Goal: Transaction & Acquisition: Purchase product/service

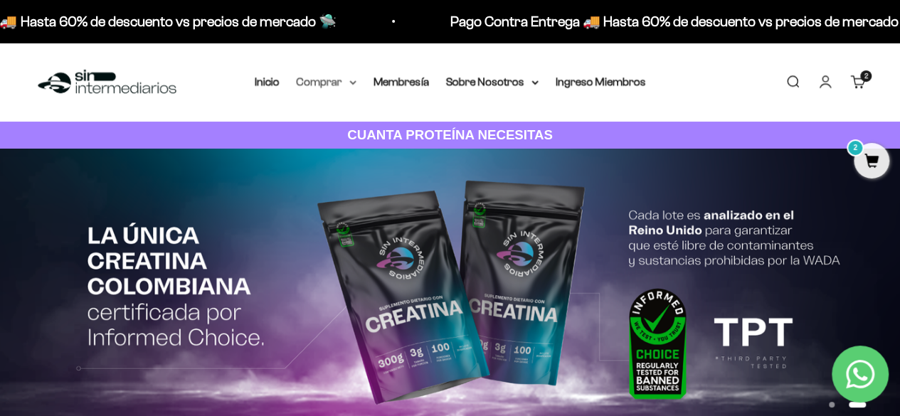
click at [329, 83] on summary "Comprar" at bounding box center [327, 82] width 60 height 19
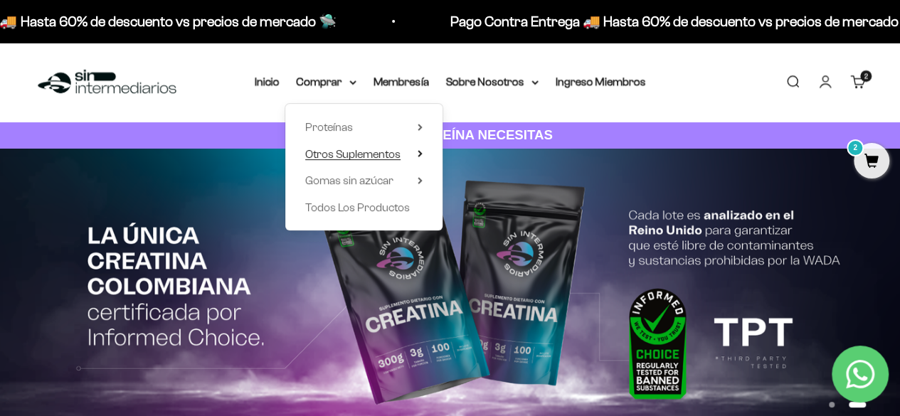
click at [412, 150] on summary "Otros Suplementos" at bounding box center [363, 154] width 117 height 19
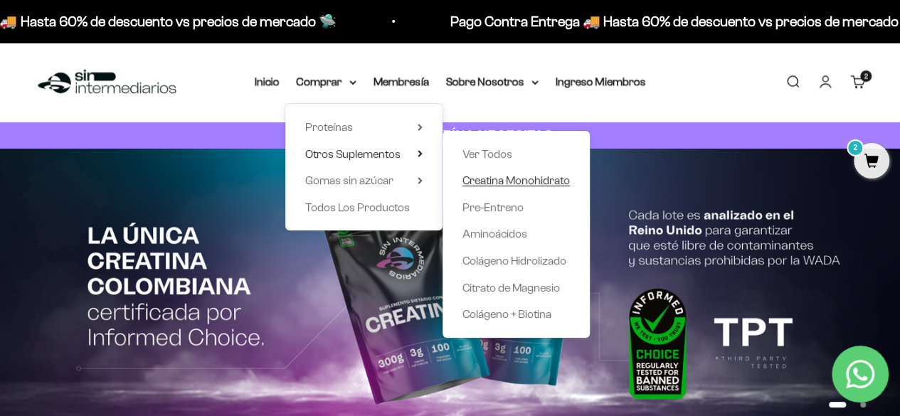
click at [505, 179] on span "Creatina Monohidrato" at bounding box center [516, 180] width 107 height 12
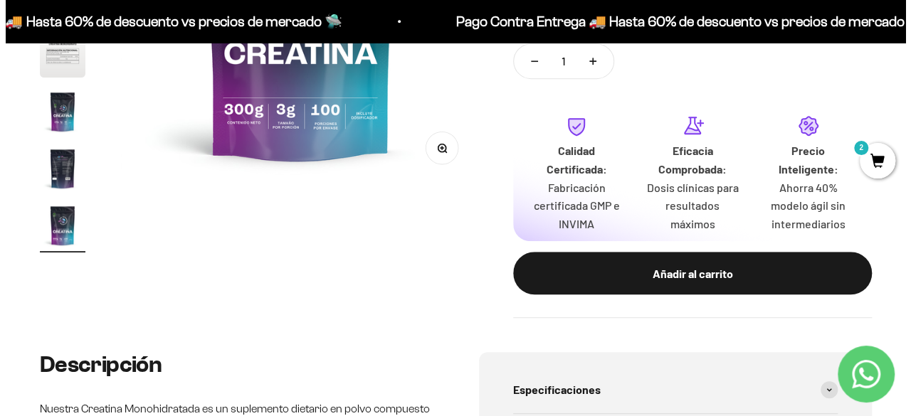
scroll to position [375, 0]
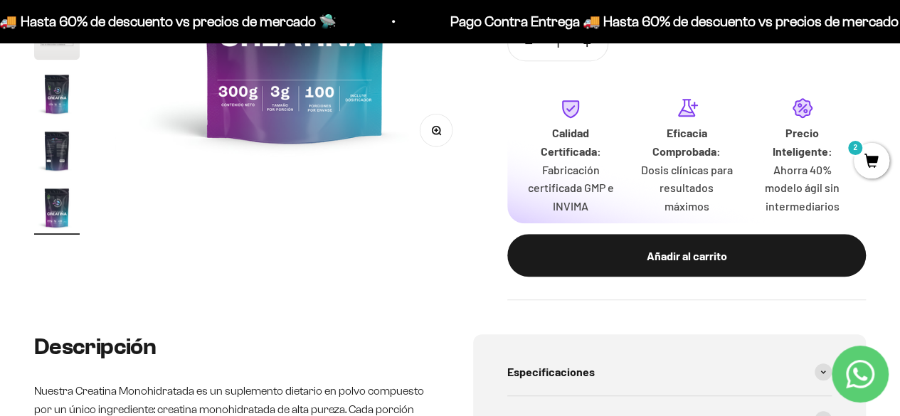
click at [878, 163] on span "2" at bounding box center [872, 161] width 36 height 36
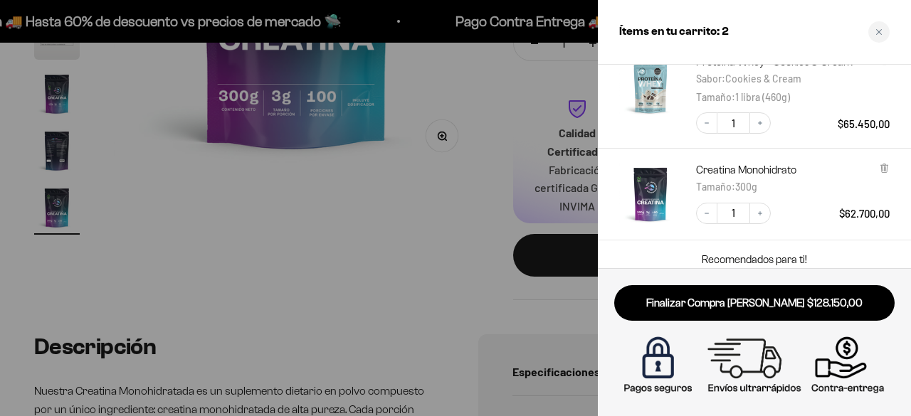
scroll to position [73, 0]
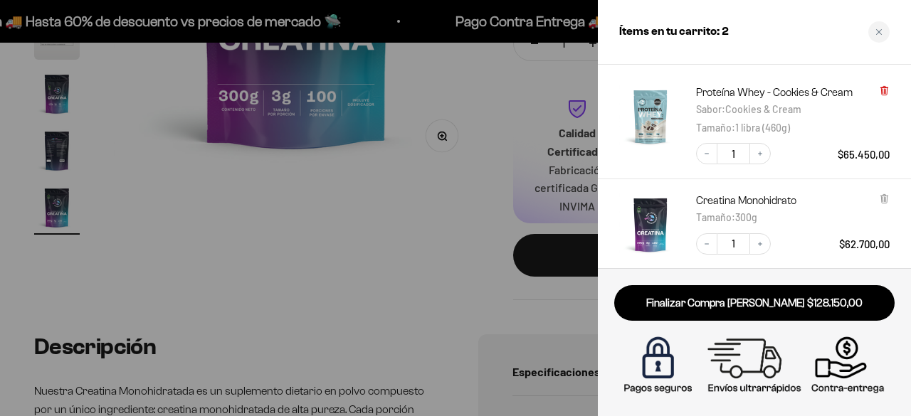
click at [887, 88] on icon at bounding box center [884, 91] width 6 height 7
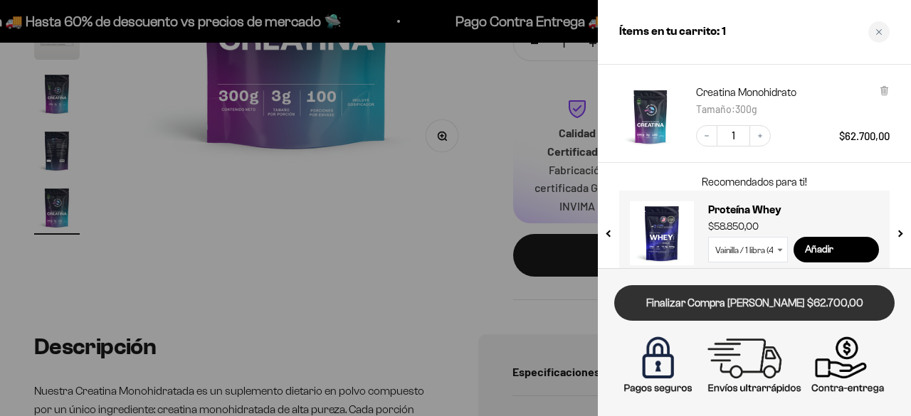
click at [762, 300] on link "Finalizar Compra Segura $62.700,00" at bounding box center [754, 303] width 280 height 36
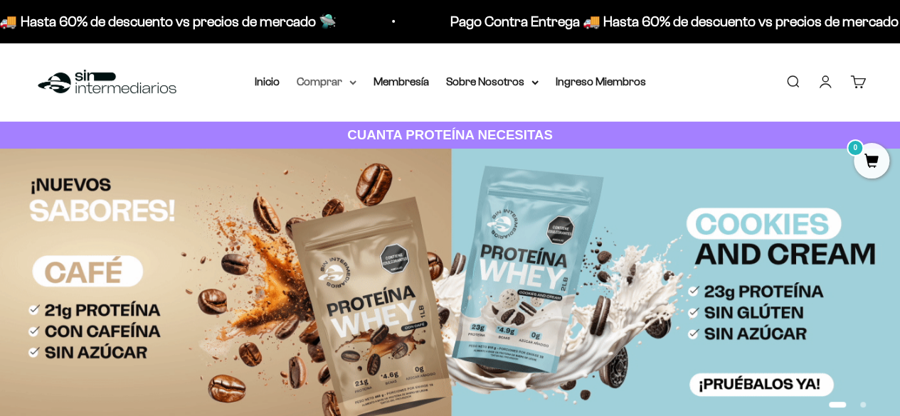
click at [344, 81] on summary "Comprar" at bounding box center [327, 82] width 60 height 19
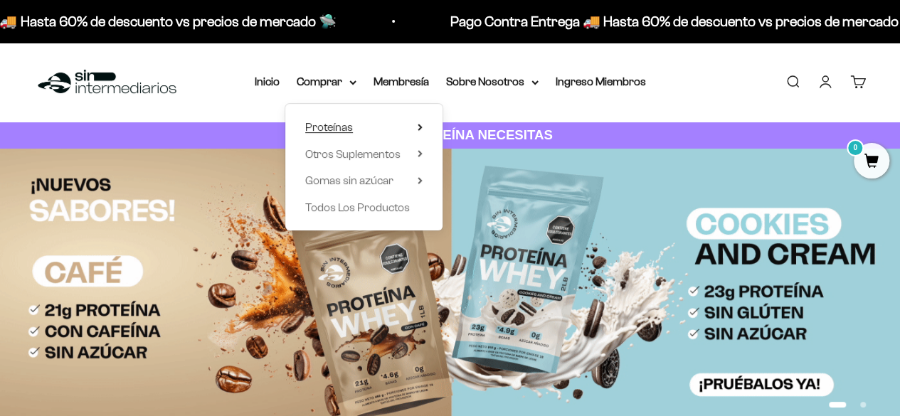
click at [390, 125] on summary "Proteínas" at bounding box center [363, 127] width 117 height 19
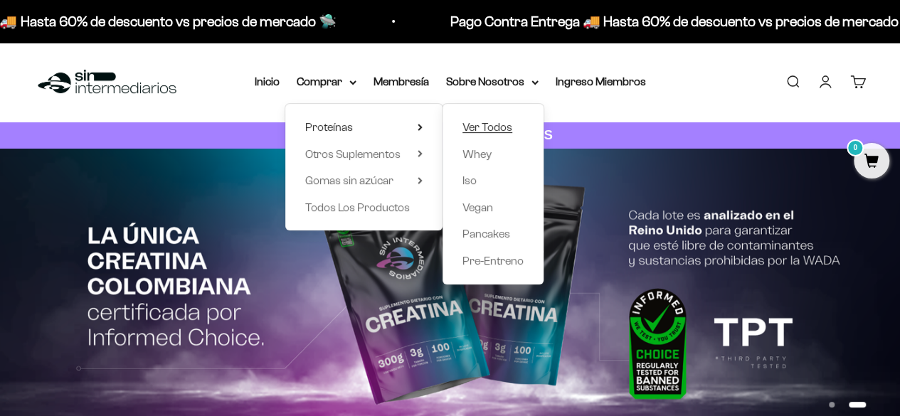
click at [512, 122] on link "Ver Todos" at bounding box center [493, 127] width 61 height 19
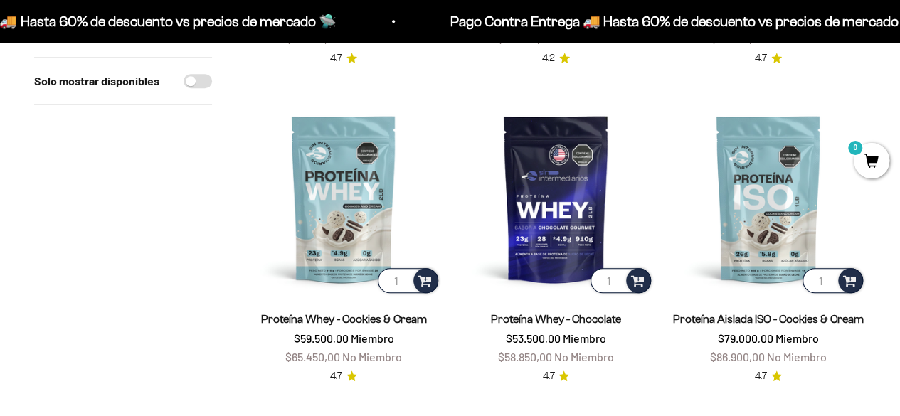
scroll to position [442, 0]
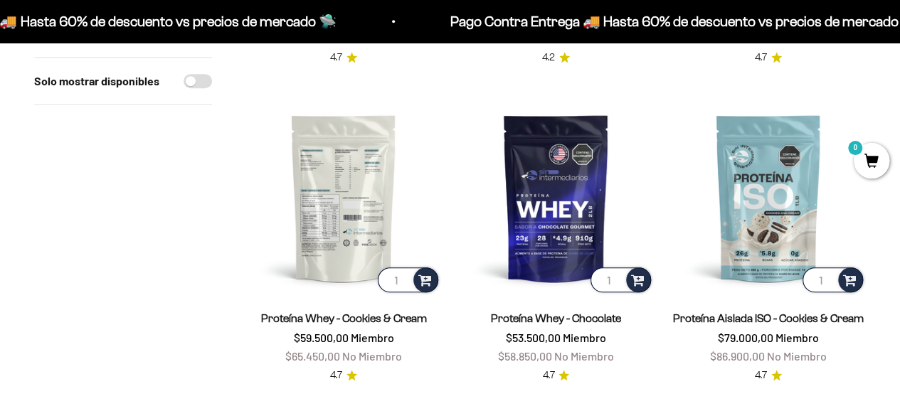
click at [342, 222] on img at bounding box center [343, 197] width 195 height 195
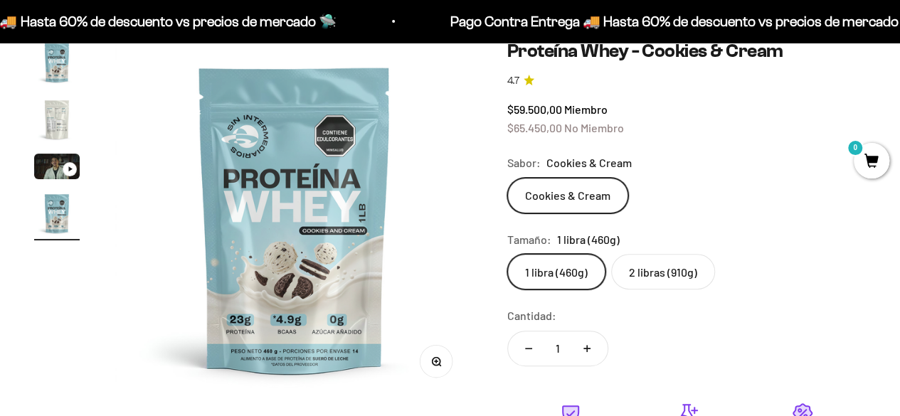
scroll to position [115, 0]
click at [662, 277] on label "2 libras (910g)" at bounding box center [663, 273] width 104 height 36
click at [507, 255] on input "2 libras (910g)" at bounding box center [507, 254] width 1 height 1
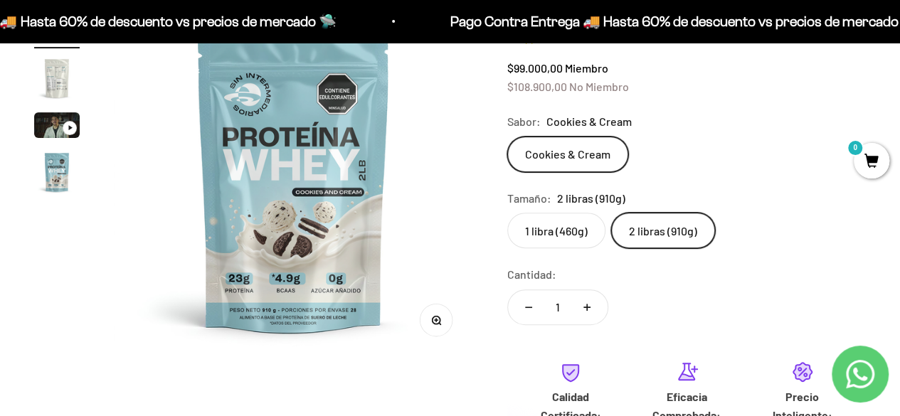
scroll to position [154, 0]
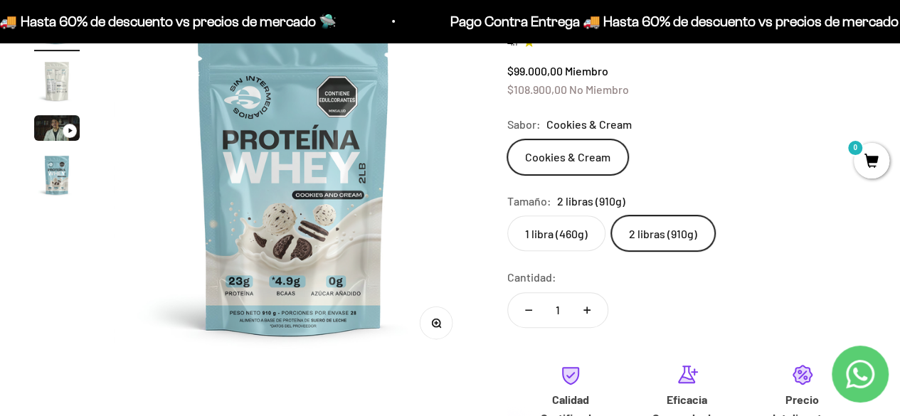
click at [552, 236] on label "1 libra (460g)" at bounding box center [556, 234] width 98 height 36
click at [507, 216] on input "1 libra (460g)" at bounding box center [507, 215] width 1 height 1
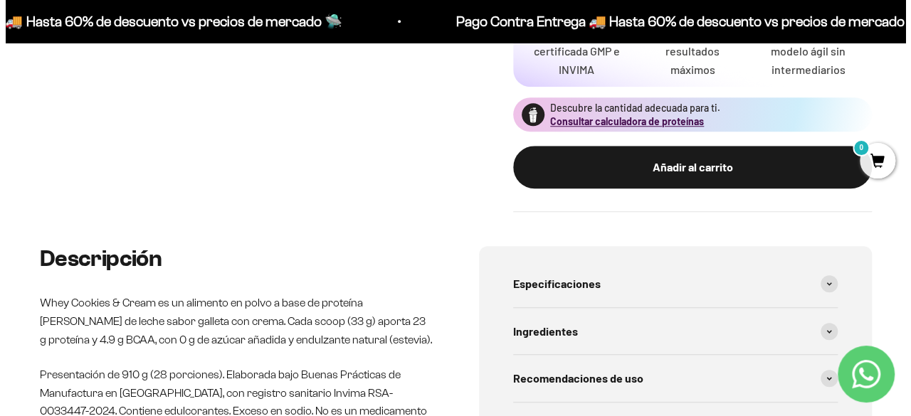
scroll to position [499, 0]
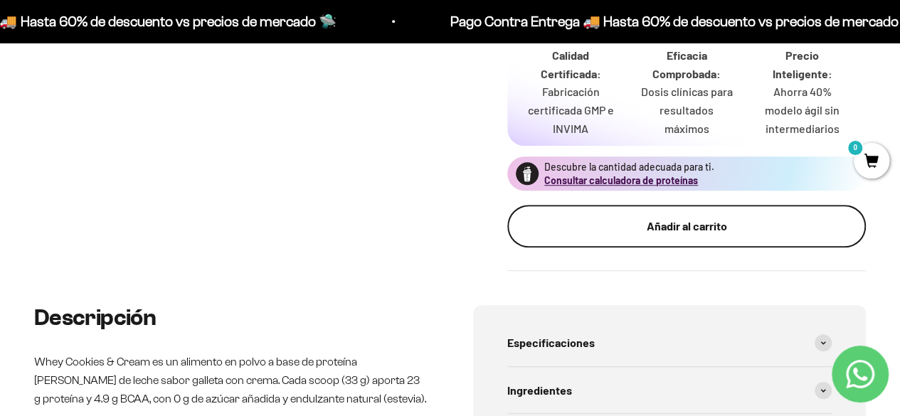
click at [581, 214] on button "Añadir al carrito" at bounding box center [686, 226] width 359 height 43
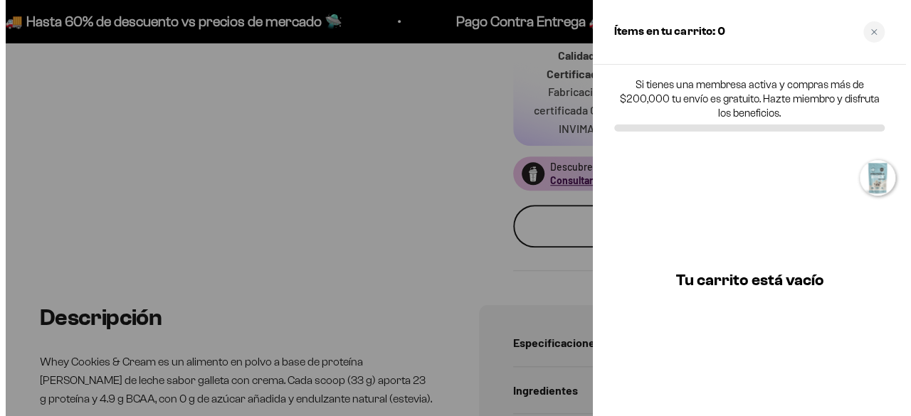
scroll to position [0, 1120]
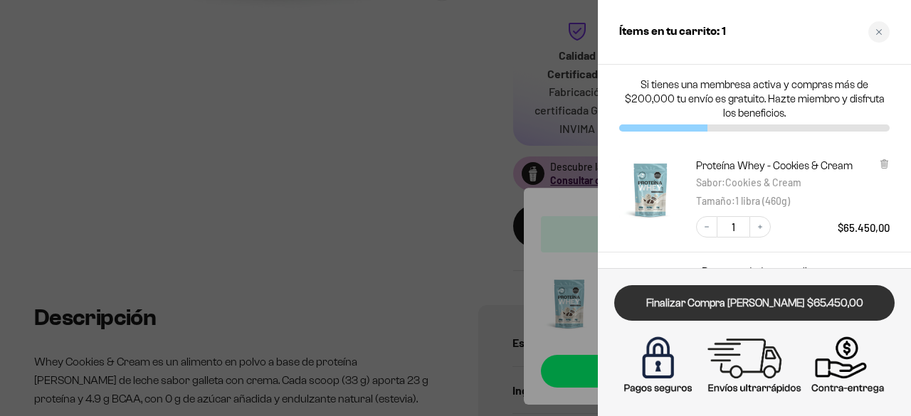
click at [755, 294] on link "Finalizar Compra Segura $65.450,00" at bounding box center [754, 303] width 280 height 36
